Goal: Find specific page/section: Find specific page/section

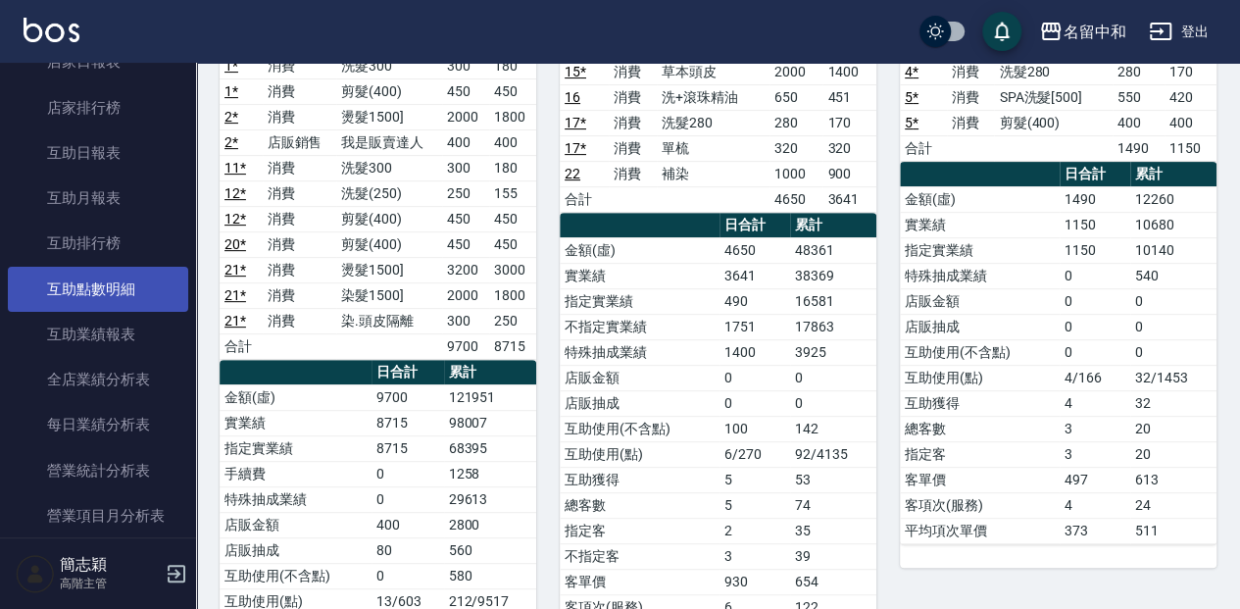
scroll to position [261, 0]
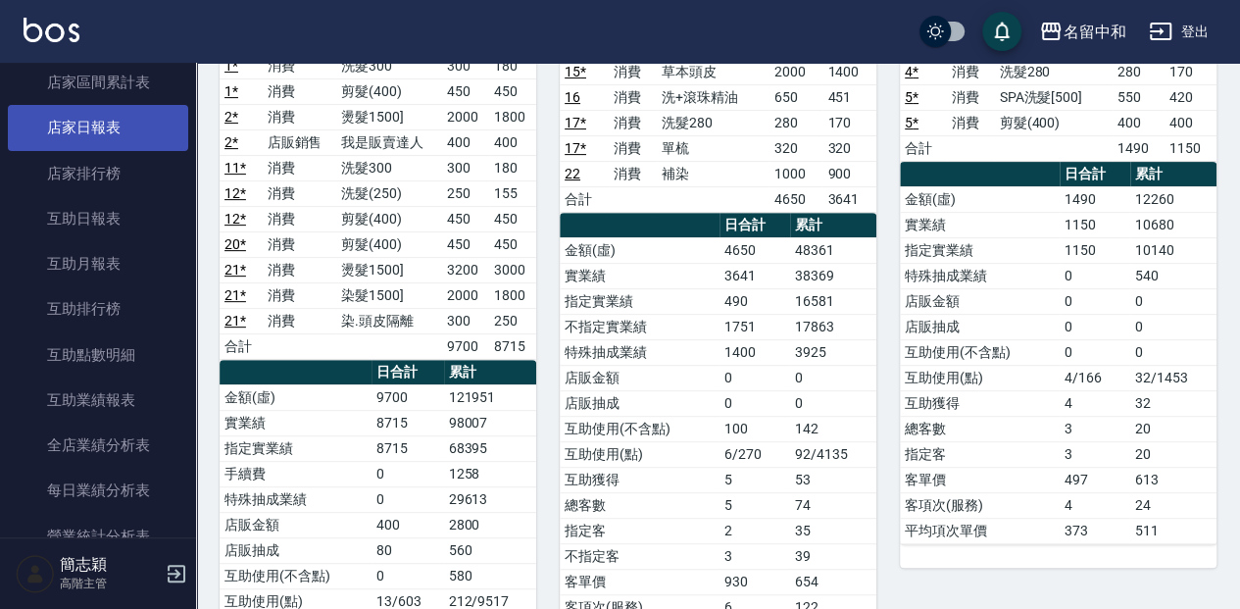
click at [107, 126] on link "店家日報表" at bounding box center [98, 127] width 180 height 45
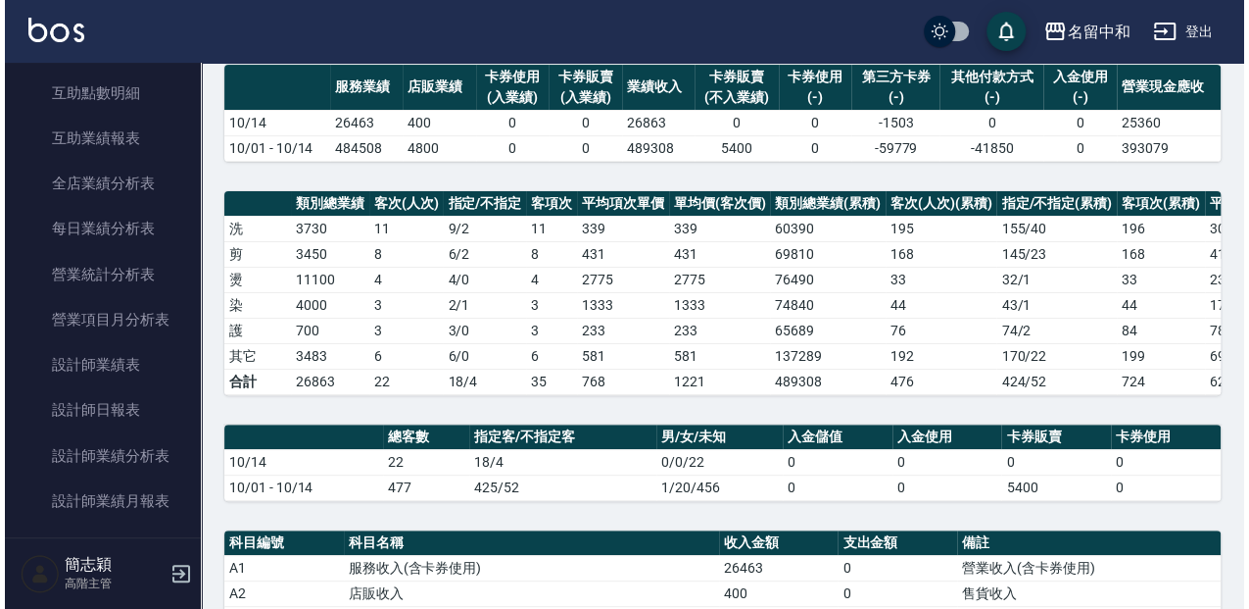
scroll to position [130, 0]
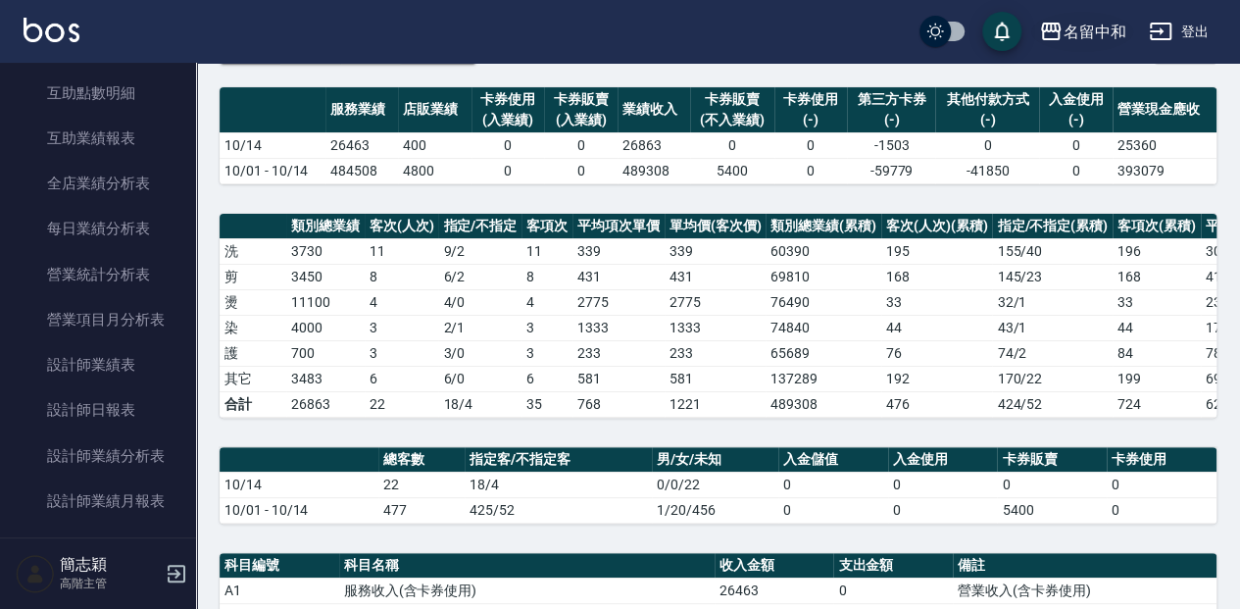
click at [1043, 40] on icon "button" at bounding box center [1051, 32] width 24 height 24
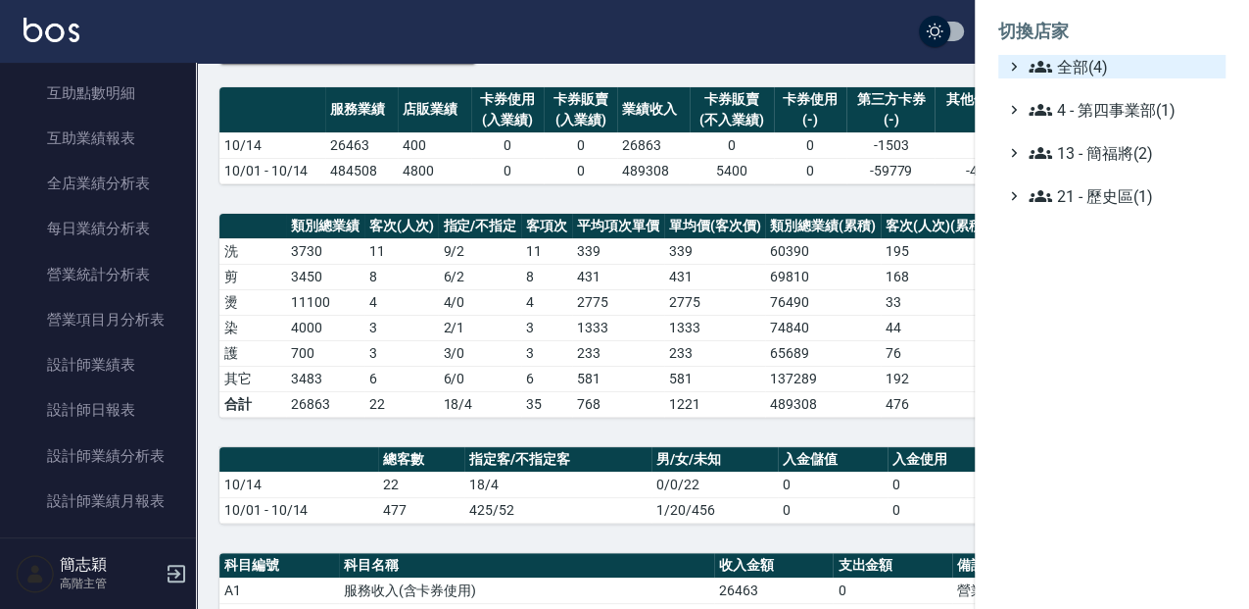
click at [1015, 71] on icon at bounding box center [1014, 67] width 18 height 18
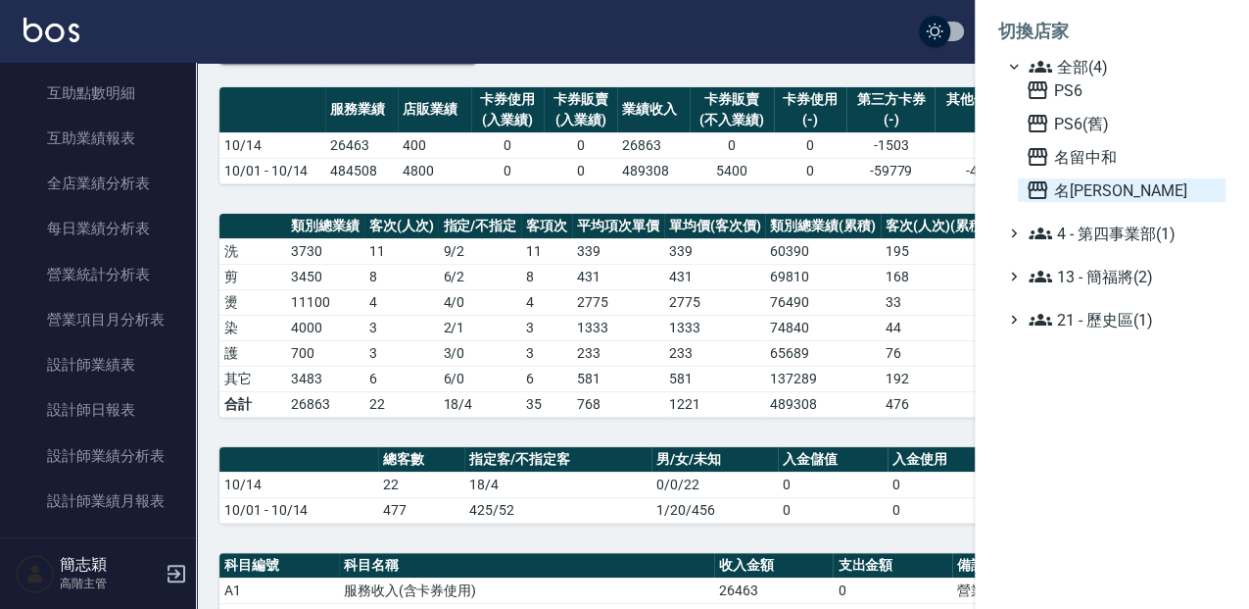
click at [1030, 184] on icon at bounding box center [1038, 190] width 24 height 24
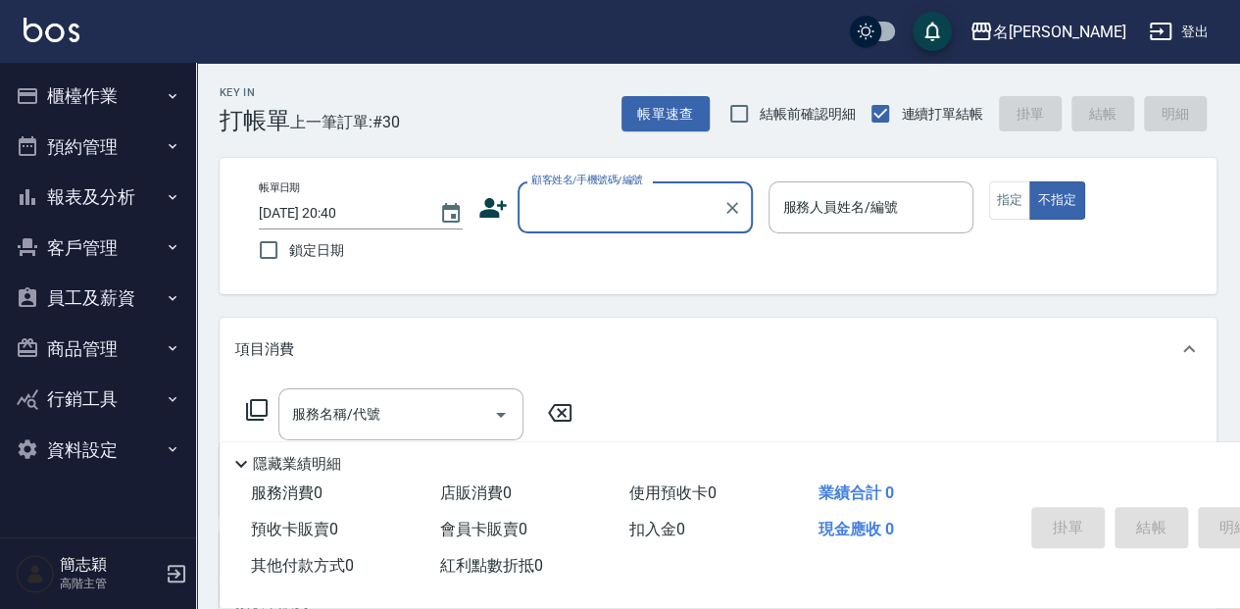
click at [171, 196] on icon "button" at bounding box center [173, 197] width 16 height 16
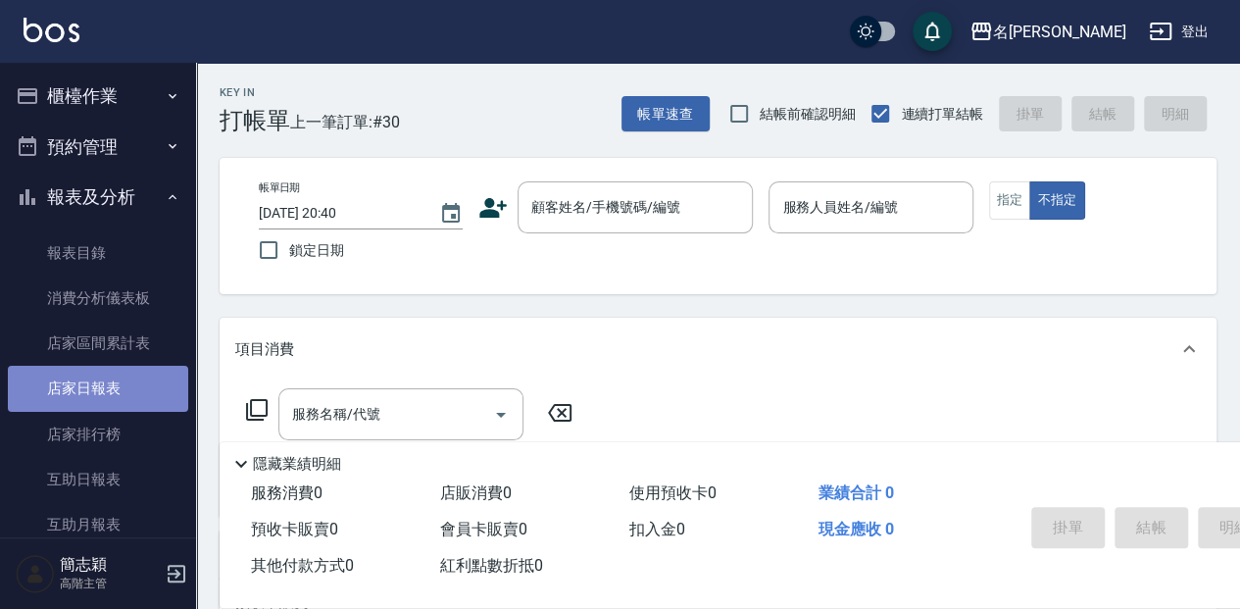
click at [104, 385] on link "店家日報表" at bounding box center [98, 388] width 180 height 45
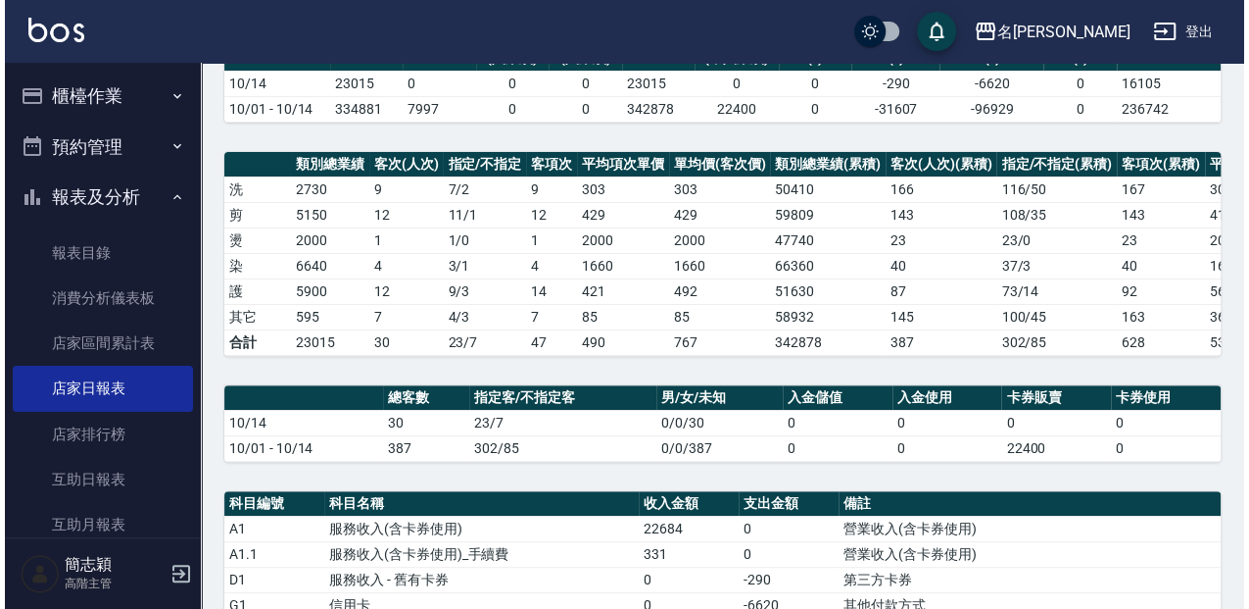
scroll to position [130, 0]
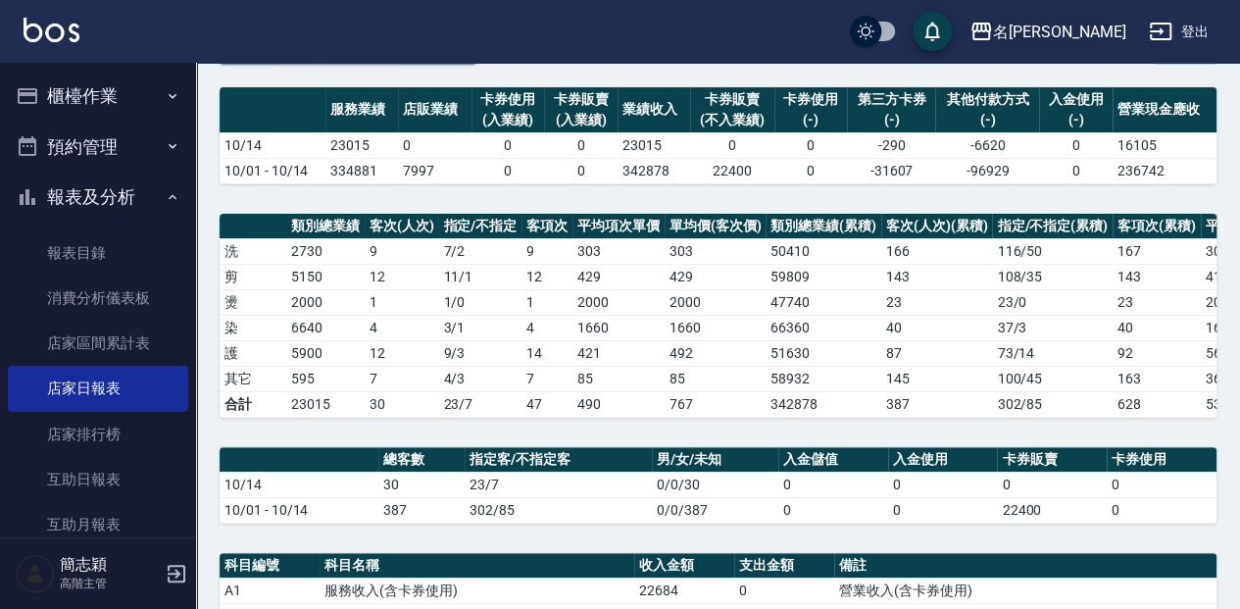
click at [991, 29] on icon "button" at bounding box center [981, 32] width 20 height 18
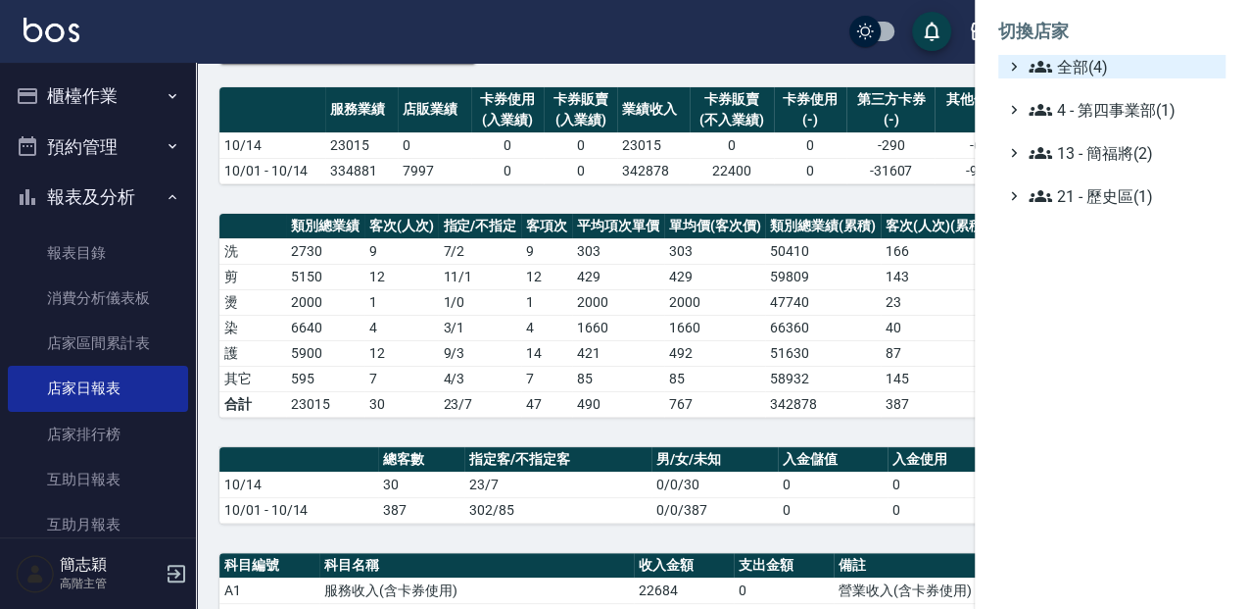
click at [1039, 58] on icon at bounding box center [1041, 67] width 24 height 24
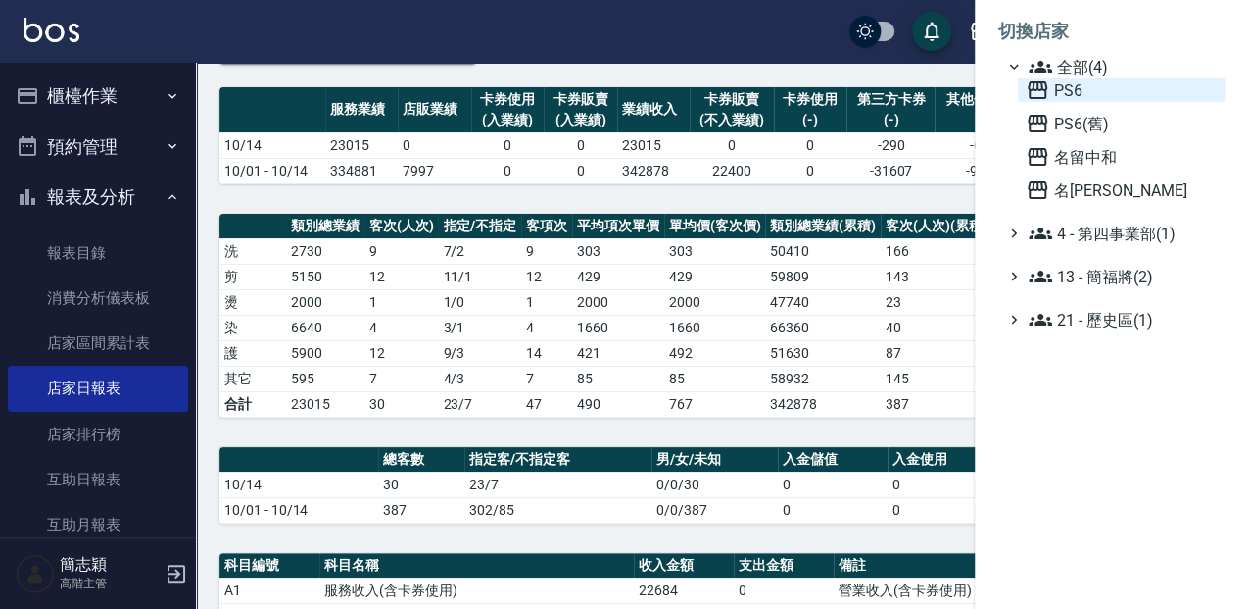
click at [1039, 92] on icon at bounding box center [1038, 90] width 24 height 24
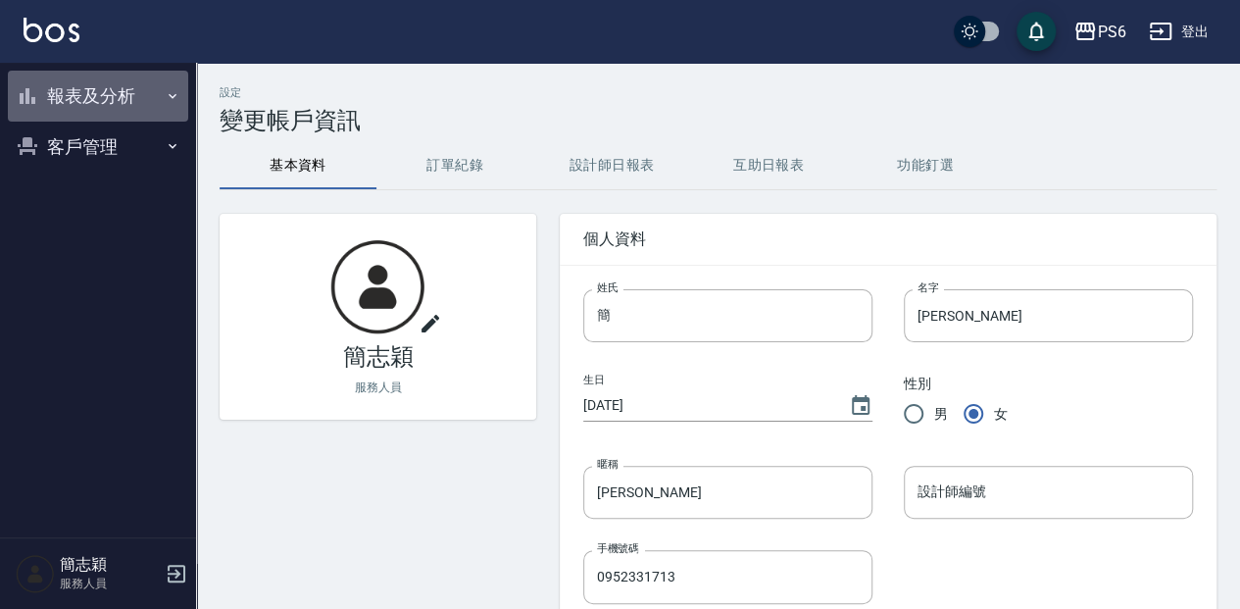
click at [171, 98] on icon "button" at bounding box center [173, 96] width 16 height 16
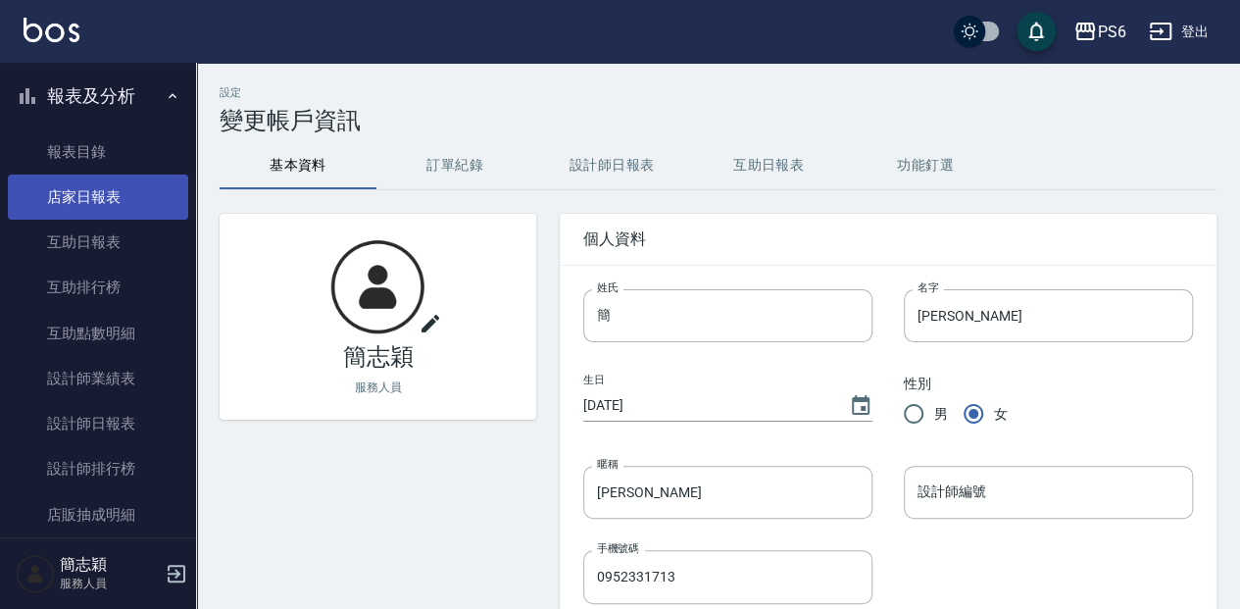
click at [100, 203] on link "店家日報表" at bounding box center [98, 196] width 180 height 45
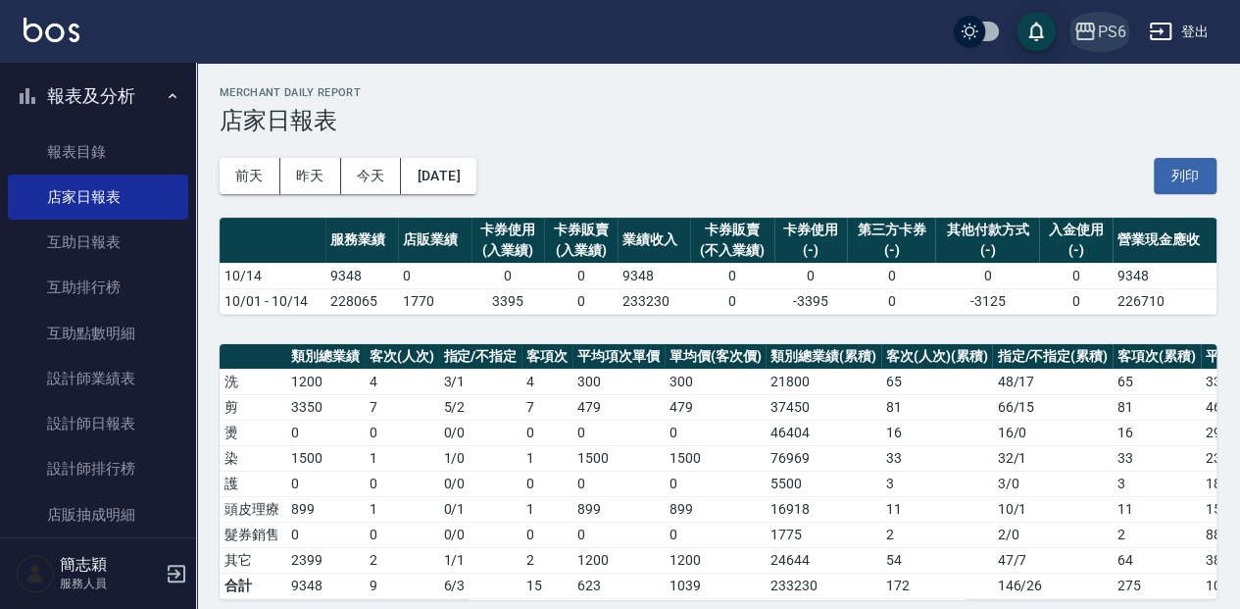
click at [1092, 27] on icon "button" at bounding box center [1085, 32] width 24 height 24
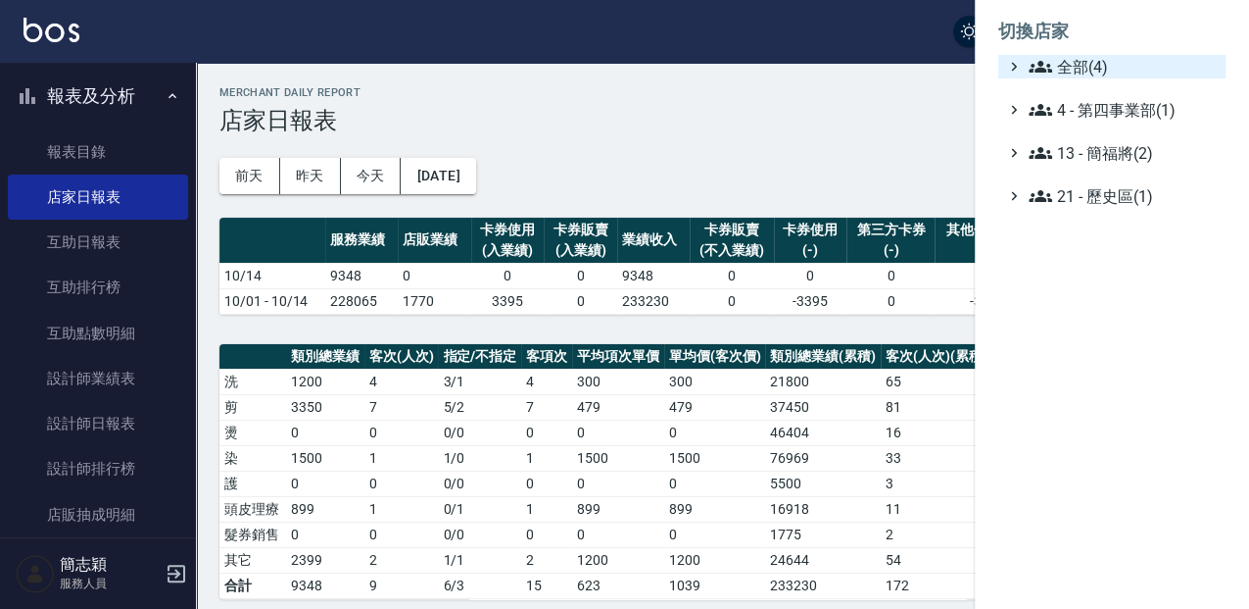
click at [1042, 67] on icon at bounding box center [1041, 67] width 24 height 24
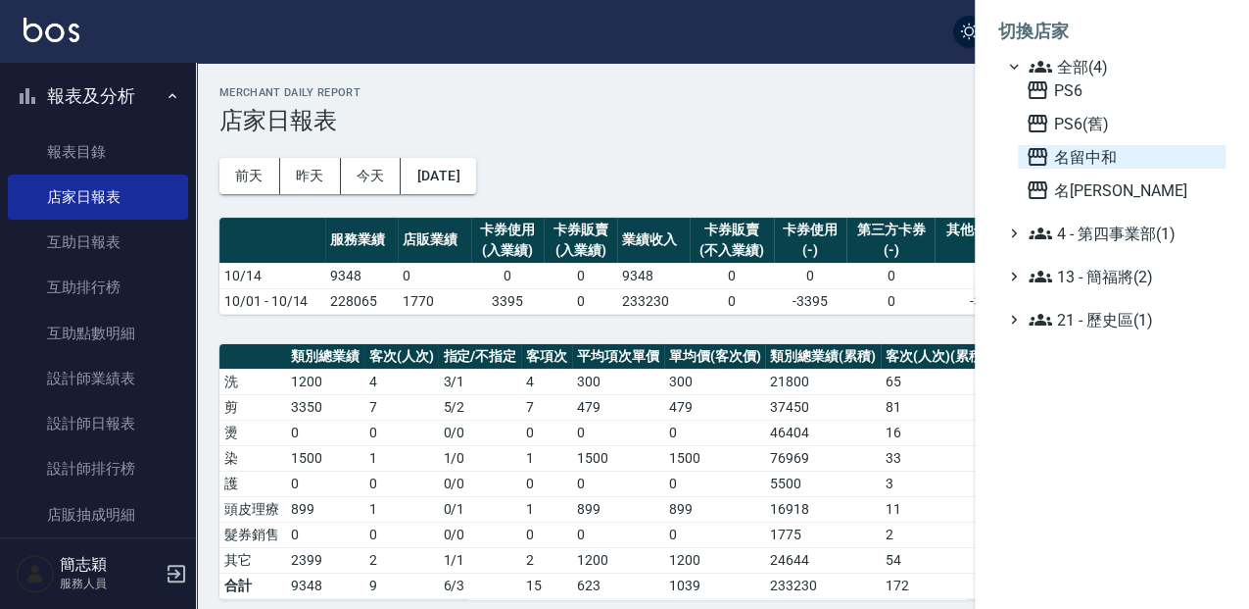
click at [1034, 157] on icon at bounding box center [1038, 157] width 20 height 18
